Goal: Task Accomplishment & Management: Use online tool/utility

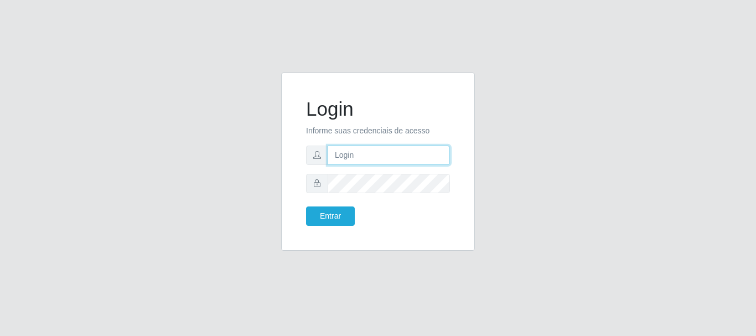
click at [358, 150] on input "text" at bounding box center [388, 154] width 122 height 19
type input "[EMAIL_ADDRESS][DOMAIN_NAME]"
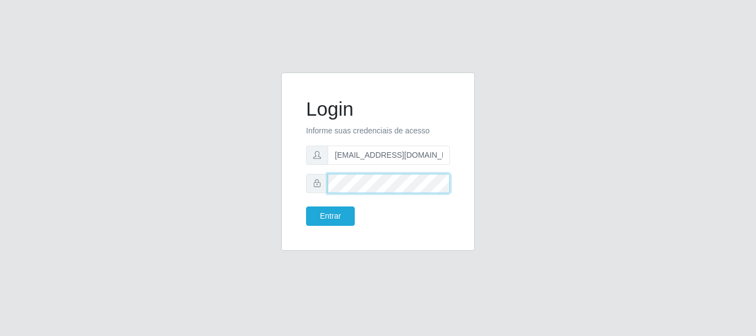
click at [306, 206] on button "Entrar" at bounding box center [330, 215] width 49 height 19
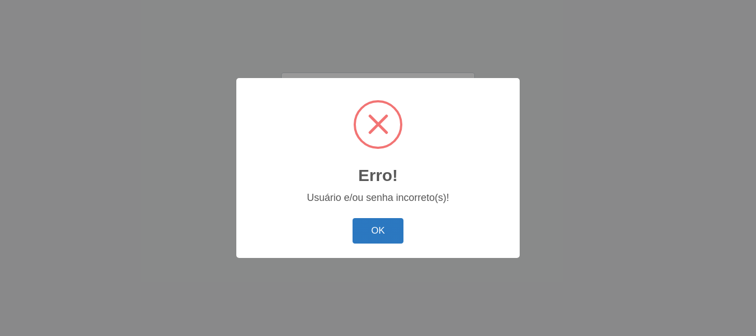
click at [370, 228] on button "OK" at bounding box center [377, 231] width 51 height 26
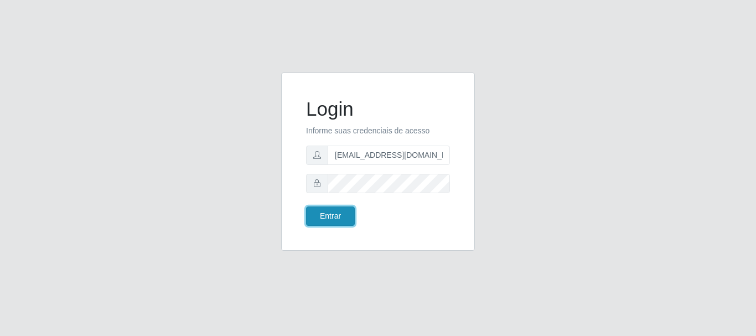
click at [334, 218] on button "Entrar" at bounding box center [330, 215] width 49 height 19
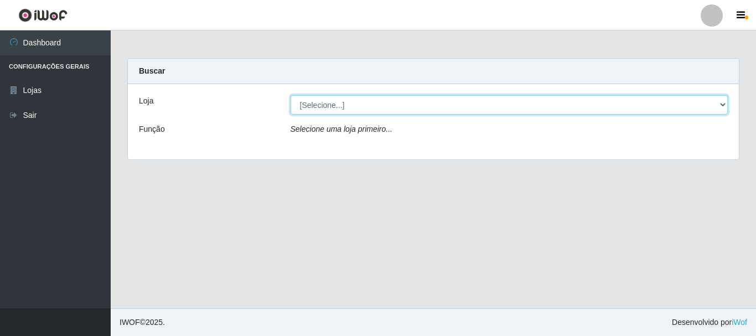
click at [724, 102] on select "[Selecione...] SuperFácil Atacado - Rodoviária" at bounding box center [509, 104] width 438 height 19
select select "400"
click at [290, 95] on select "[Selecione...] SuperFácil Atacado - Rodoviária" at bounding box center [509, 104] width 438 height 19
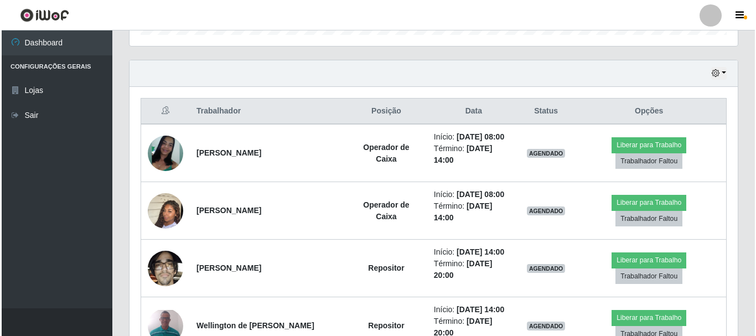
scroll to position [387, 0]
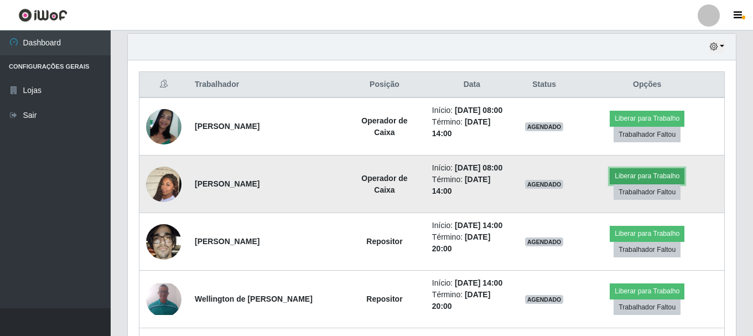
click at [642, 179] on button "Liberar para Trabalho" at bounding box center [647, 175] width 75 height 15
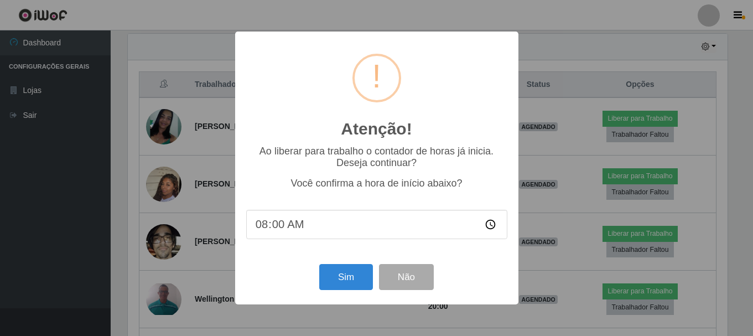
scroll to position [230, 602]
click at [339, 281] on button "Sim" at bounding box center [347, 277] width 54 height 26
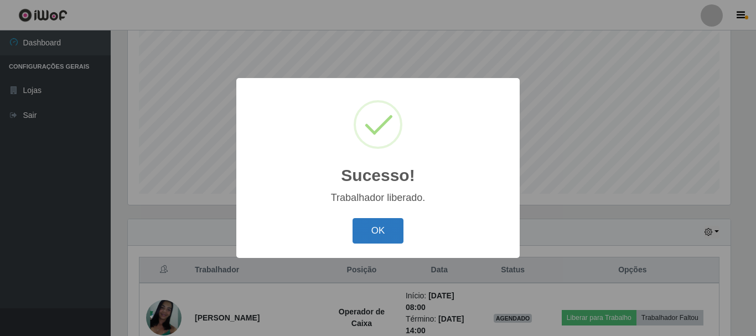
click at [365, 242] on button "OK" at bounding box center [377, 231] width 51 height 26
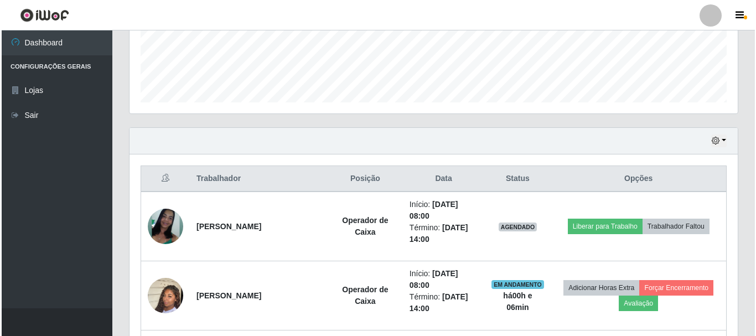
scroll to position [313, 0]
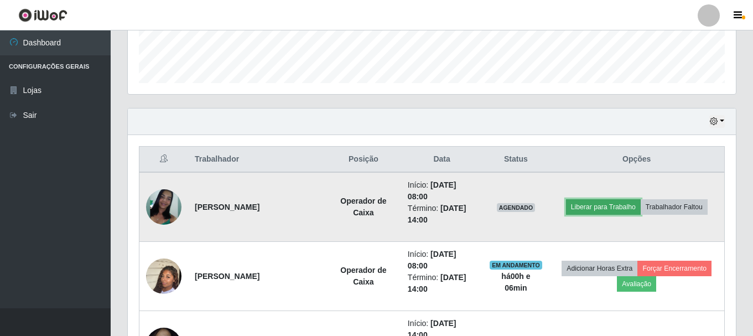
click at [613, 206] on button "Liberar para Trabalho" at bounding box center [603, 206] width 75 height 15
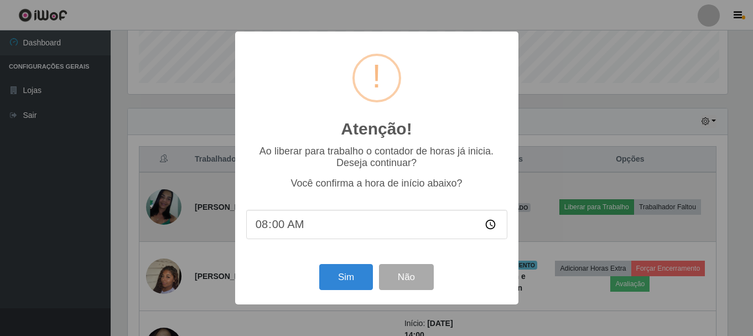
scroll to position [230, 602]
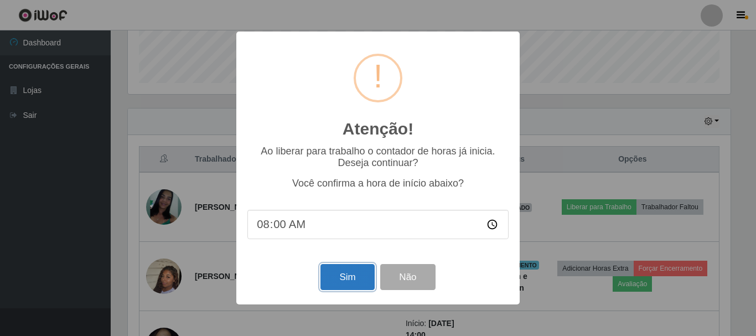
click at [354, 278] on button "Sim" at bounding box center [347, 277] width 54 height 26
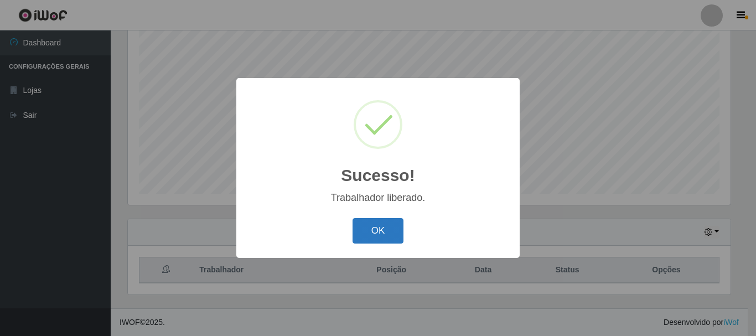
click at [382, 237] on button "OK" at bounding box center [377, 231] width 51 height 26
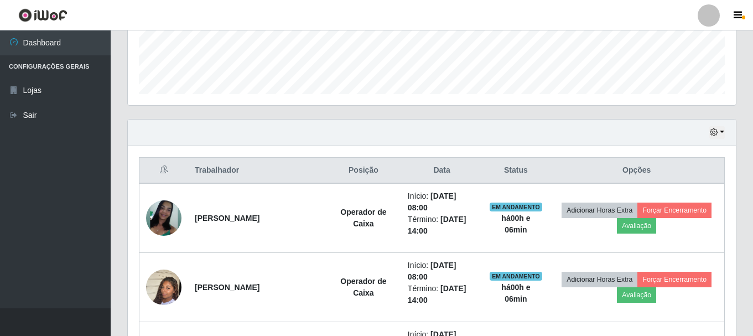
scroll to position [423, 0]
